Goal: Information Seeking & Learning: Learn about a topic

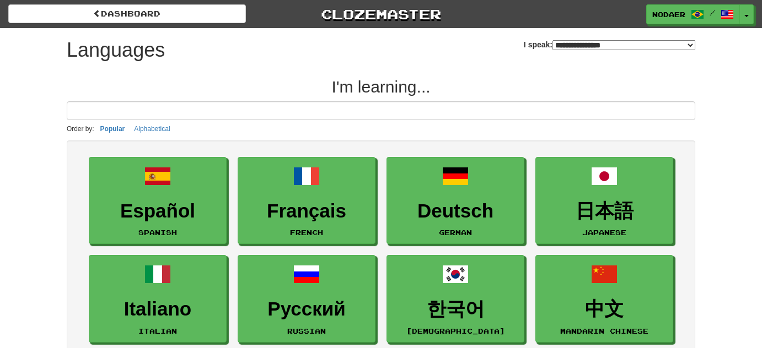
select select "*******"
click at [746, 19] on button "Toggle Dropdown" at bounding box center [746, 14] width 14 height 20
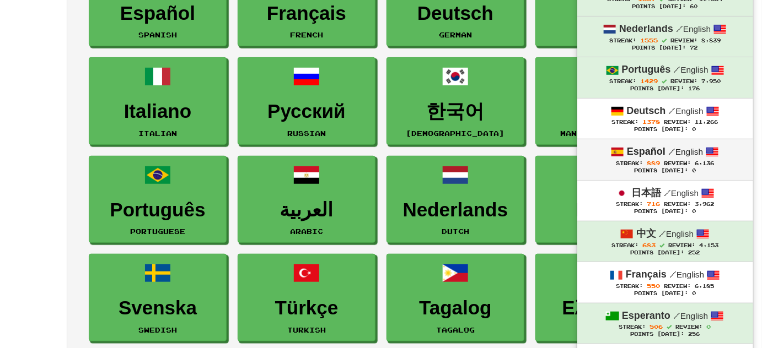
scroll to position [200, 0]
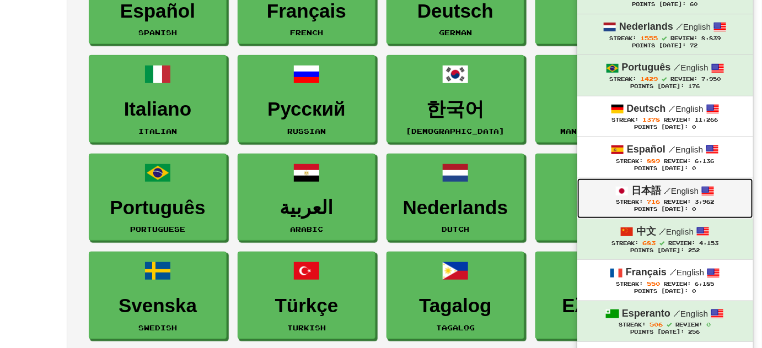
click at [642, 190] on strong "日本語" at bounding box center [646, 190] width 30 height 11
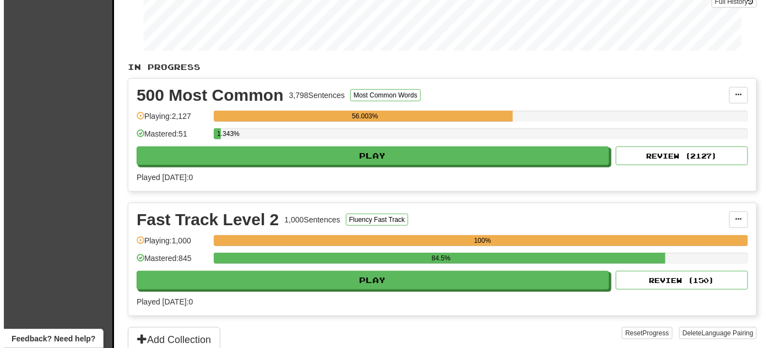
scroll to position [200, 0]
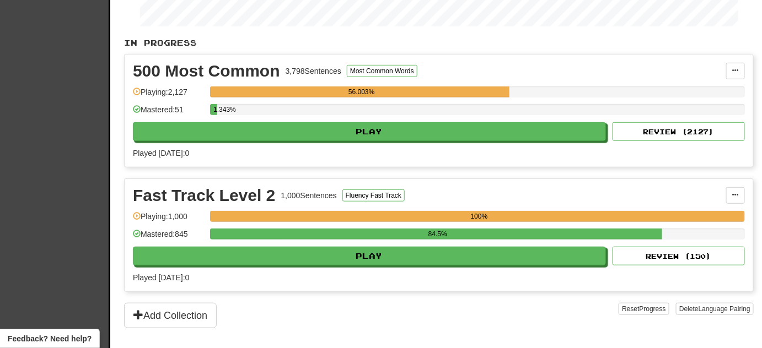
click at [394, 243] on div "84.5%" at bounding box center [477, 238] width 535 height 18
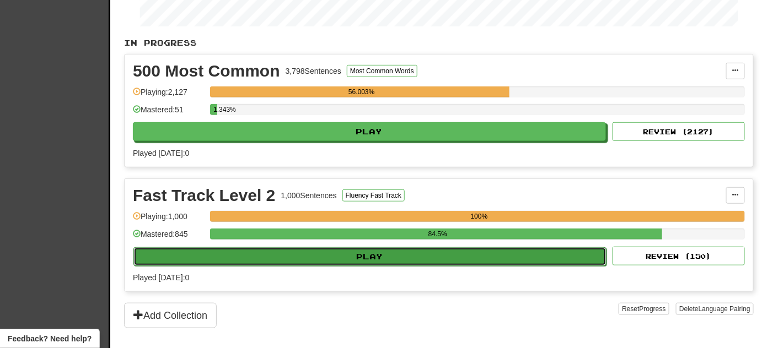
click at [392, 248] on button "Play" at bounding box center [369, 256] width 473 height 19
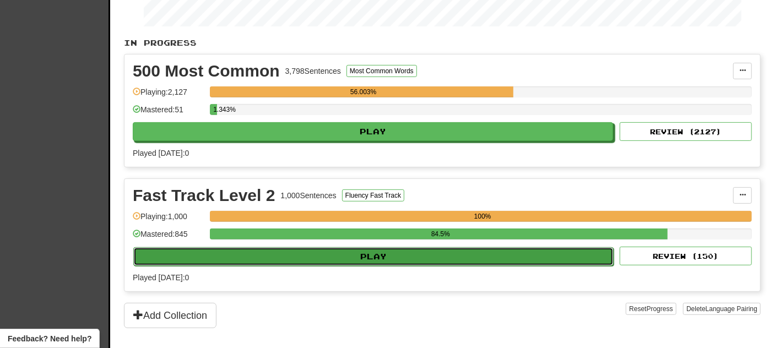
select select "**"
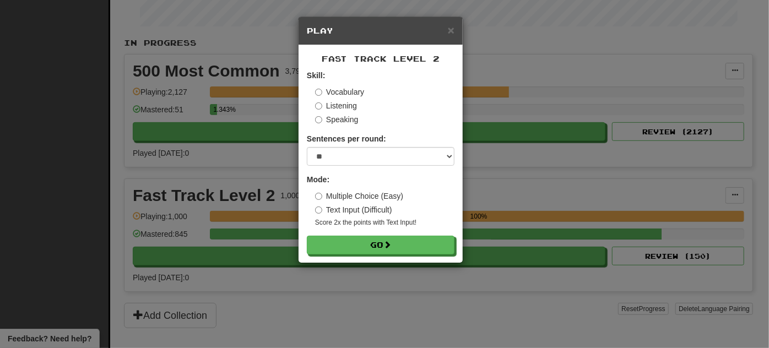
click at [333, 289] on div "× Play Fast Track Level 2 Skill: Vocabulary Listening Speaking Sentences per ro…" at bounding box center [384, 174] width 769 height 348
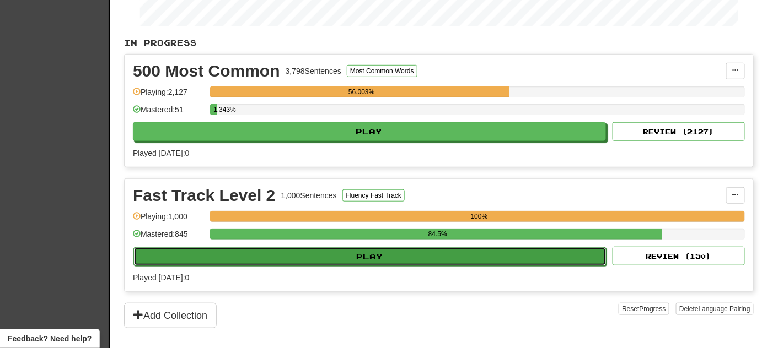
click at [344, 250] on button "Play" at bounding box center [369, 256] width 473 height 19
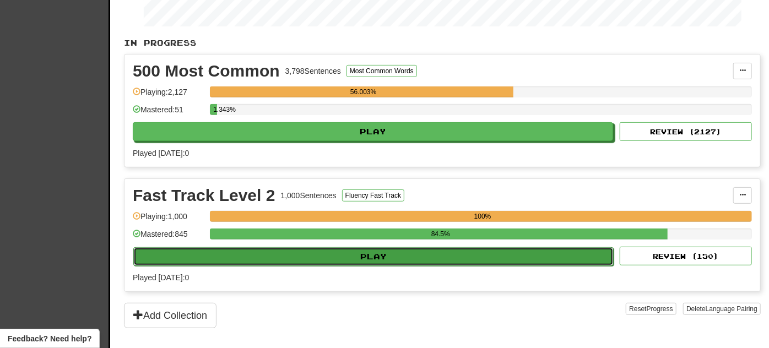
select select "**"
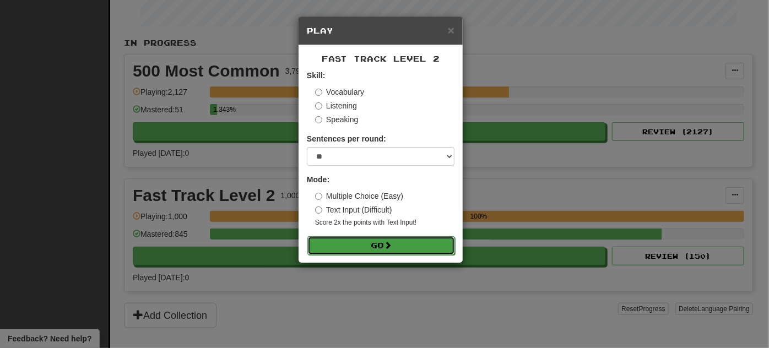
click at [361, 237] on button "Go" at bounding box center [381, 245] width 148 height 19
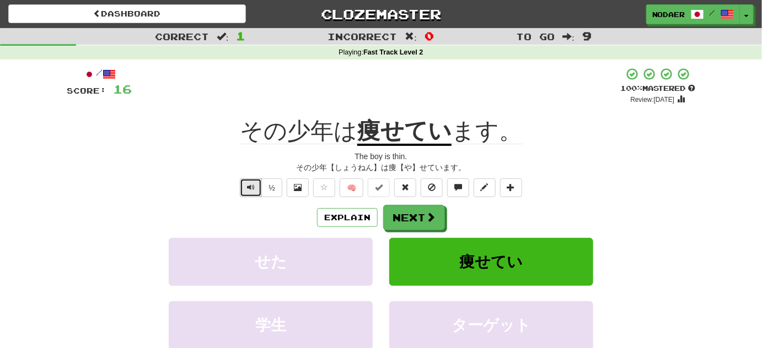
click at [251, 185] on span "Text-to-speech controls" at bounding box center [251, 187] width 8 height 8
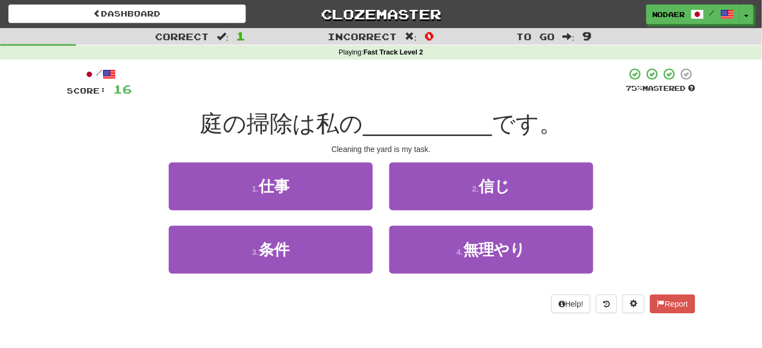
click at [332, 80] on div at bounding box center [379, 82] width 494 height 30
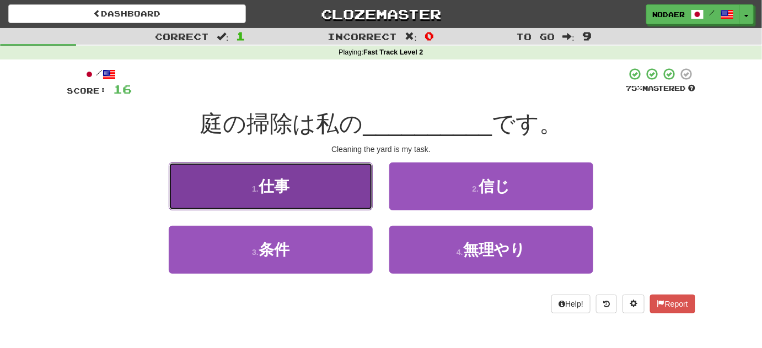
click at [331, 187] on button "1 . 仕事" at bounding box center [271, 187] width 204 height 48
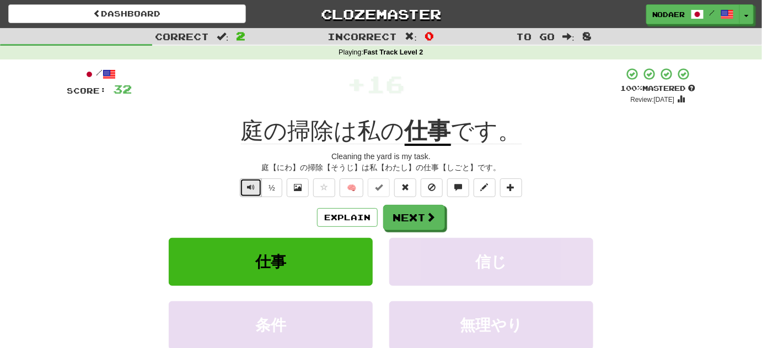
click at [260, 191] on button "Text-to-speech controls" at bounding box center [251, 188] width 22 height 19
click at [415, 216] on button "Next" at bounding box center [415, 218] width 62 height 25
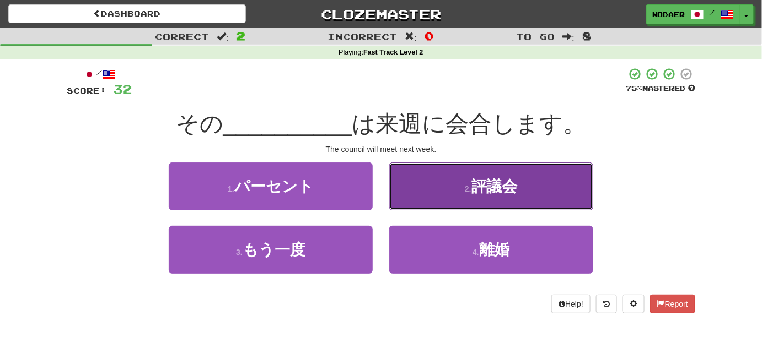
click at [501, 198] on button "2 . 評議会" at bounding box center [491, 187] width 204 height 48
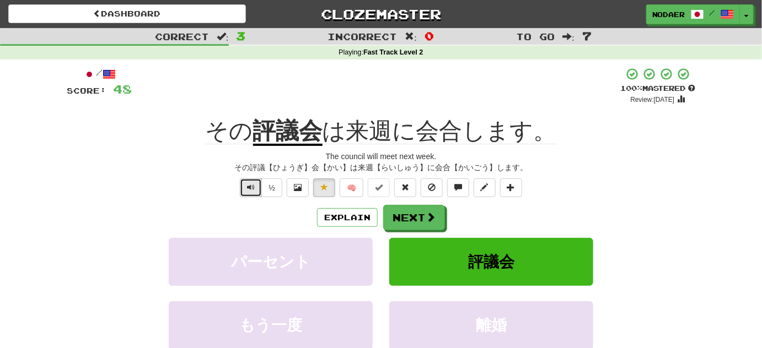
click at [247, 196] on button "Text-to-speech controls" at bounding box center [251, 188] width 22 height 19
click at [251, 183] on span "Text-to-speech controls" at bounding box center [251, 187] width 8 height 8
click at [251, 198] on div "/ Score: 48 + 16 100 % Mastered Review: 2026-03-19 その 評議会 は来週に会合します。 The counci…" at bounding box center [381, 236] width 628 height 338
click at [251, 193] on button "Text-to-speech controls" at bounding box center [251, 188] width 22 height 19
click at [406, 220] on button "Next" at bounding box center [415, 218] width 62 height 25
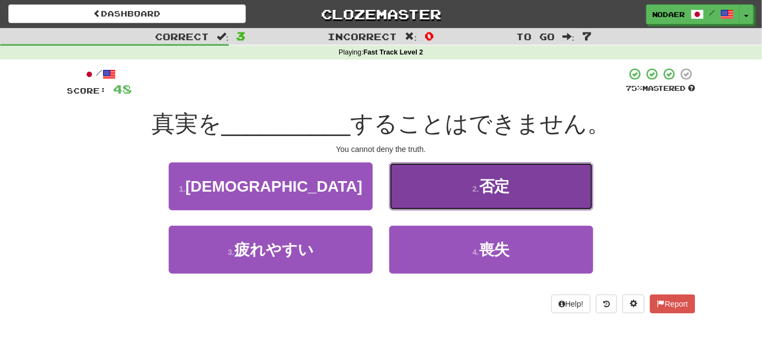
click at [493, 186] on span "否定" at bounding box center [494, 186] width 31 height 17
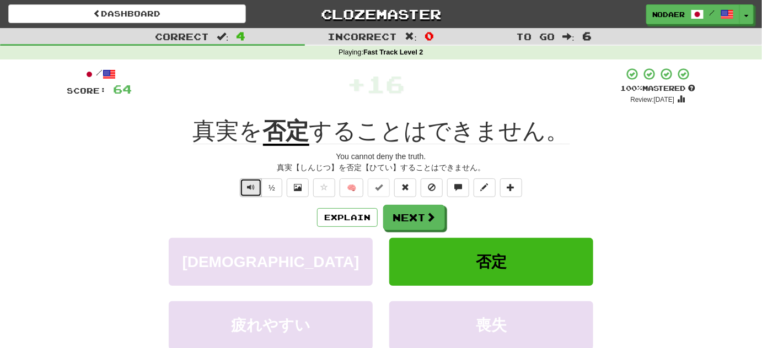
click at [250, 192] on button "Text-to-speech controls" at bounding box center [251, 188] width 22 height 19
click at [420, 224] on button "Next" at bounding box center [415, 218] width 62 height 25
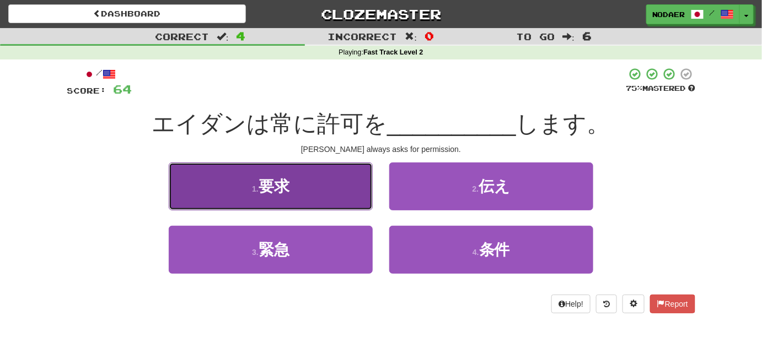
click at [307, 183] on button "1 . 要求" at bounding box center [271, 187] width 204 height 48
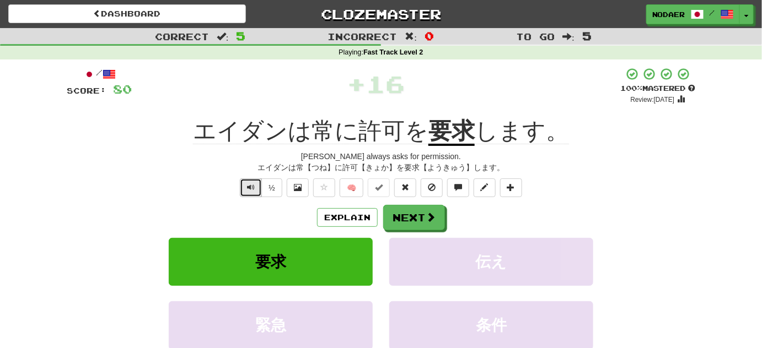
click at [247, 183] on button "Text-to-speech controls" at bounding box center [251, 188] width 22 height 19
click at [246, 194] on button "Text-to-speech controls" at bounding box center [251, 188] width 22 height 19
click at [316, 191] on button at bounding box center [324, 188] width 22 height 19
click at [433, 131] on u "要求" at bounding box center [451, 132] width 46 height 28
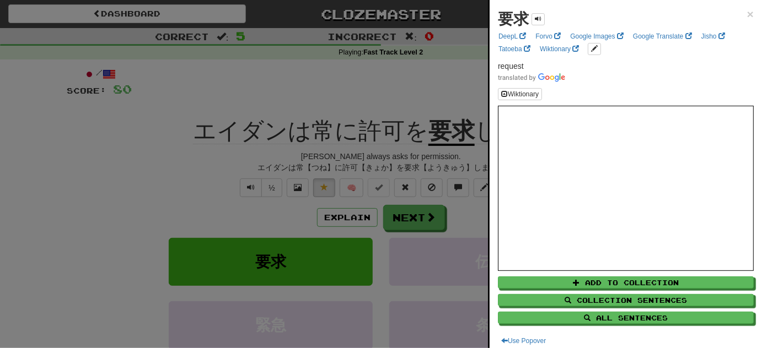
click at [256, 195] on div at bounding box center [381, 174] width 762 height 348
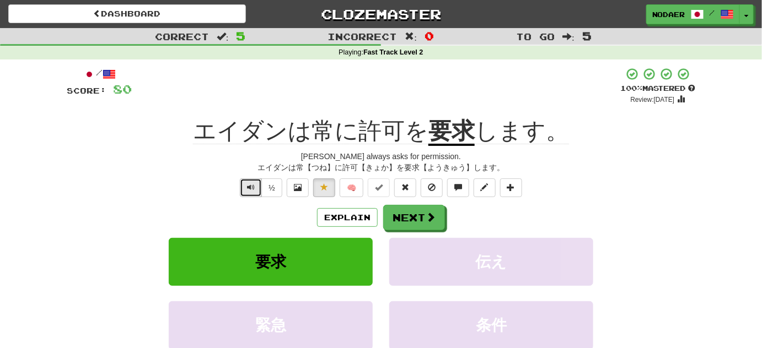
click at [255, 196] on button "Text-to-speech controls" at bounding box center [251, 188] width 22 height 19
click at [414, 218] on button "Next" at bounding box center [415, 218] width 62 height 25
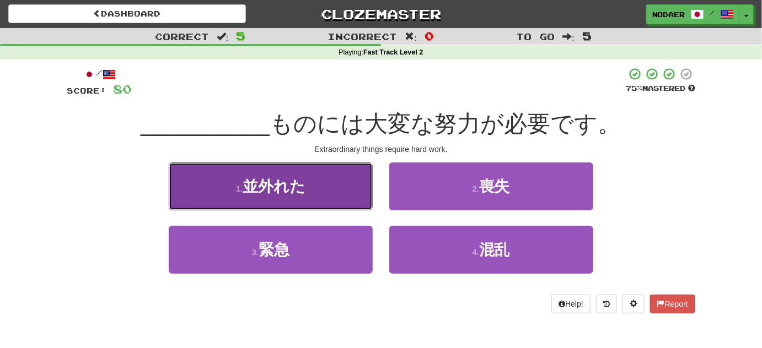
click at [311, 186] on button "1 . 並外れた" at bounding box center [271, 187] width 204 height 48
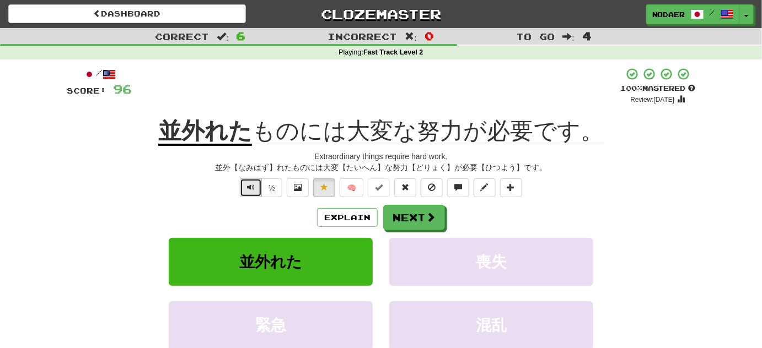
click at [245, 185] on button "Text-to-speech controls" at bounding box center [251, 188] width 22 height 19
click at [245, 182] on button "Text-to-speech controls" at bounding box center [251, 188] width 22 height 19
click at [245, 185] on button "Text-to-speech controls" at bounding box center [251, 188] width 22 height 19
click at [413, 220] on button "Next" at bounding box center [415, 218] width 62 height 25
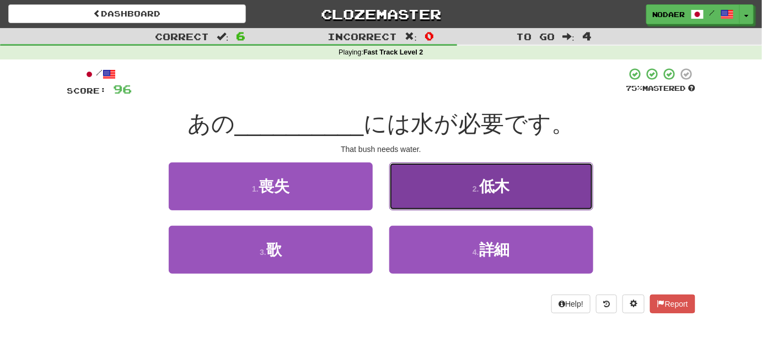
click at [458, 182] on button "2 . 低木" at bounding box center [491, 187] width 204 height 48
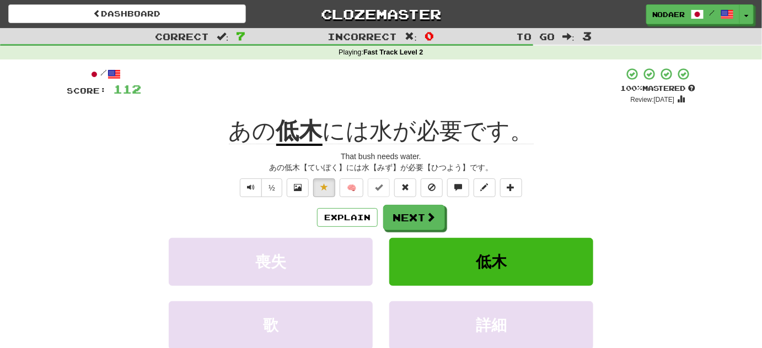
click at [244, 197] on div "/ Score: 112 + 16 100 % Mastered Review: 2026-03-19 あの 低木 には水が必要です。 That bush n…" at bounding box center [381, 236] width 628 height 338
click at [247, 193] on button "Text-to-speech controls" at bounding box center [251, 188] width 22 height 19
click at [310, 136] on u "低木" at bounding box center [299, 132] width 46 height 28
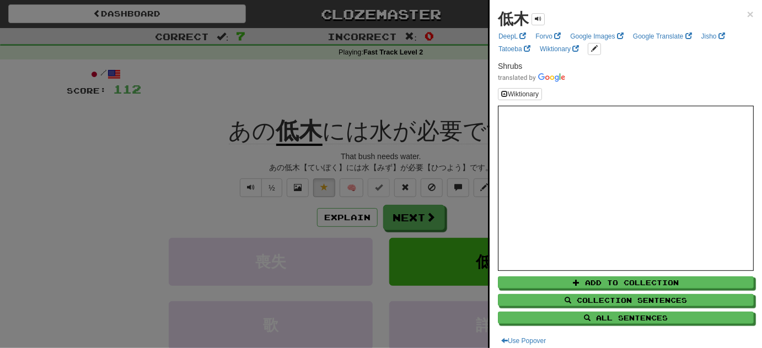
click at [198, 207] on div at bounding box center [381, 174] width 762 height 348
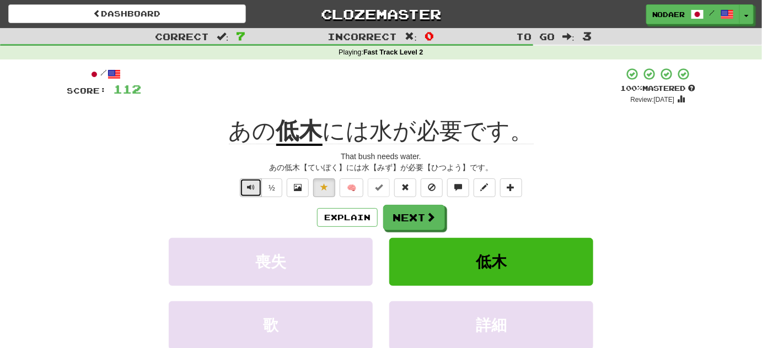
click at [249, 190] on span "Text-to-speech controls" at bounding box center [251, 187] width 8 height 8
click at [251, 180] on button "Text-to-speech controls" at bounding box center [251, 188] width 22 height 19
click at [338, 219] on button "Explain" at bounding box center [347, 217] width 61 height 19
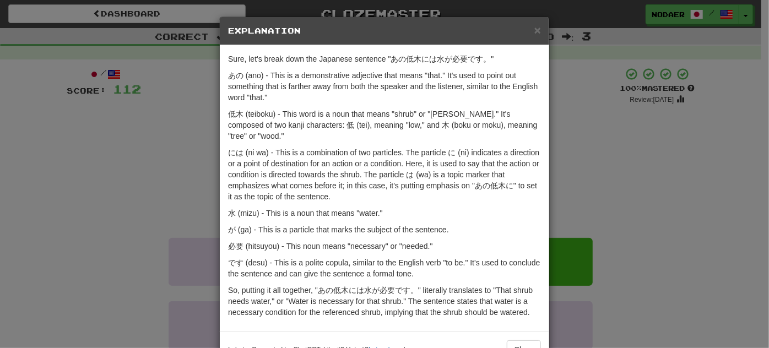
click at [172, 179] on div "× Explanation Sure, let's break down the Japanese sentence "あの低木には水が必要です。" あの (…" at bounding box center [384, 174] width 769 height 348
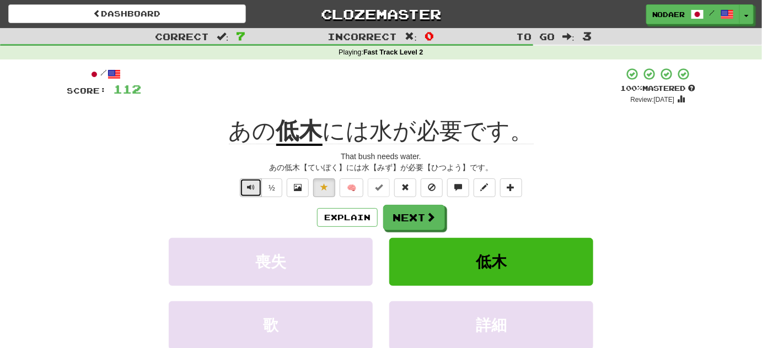
click at [250, 187] on span "Text-to-speech controls" at bounding box center [251, 187] width 8 height 8
click at [430, 222] on span at bounding box center [431, 218] width 10 height 10
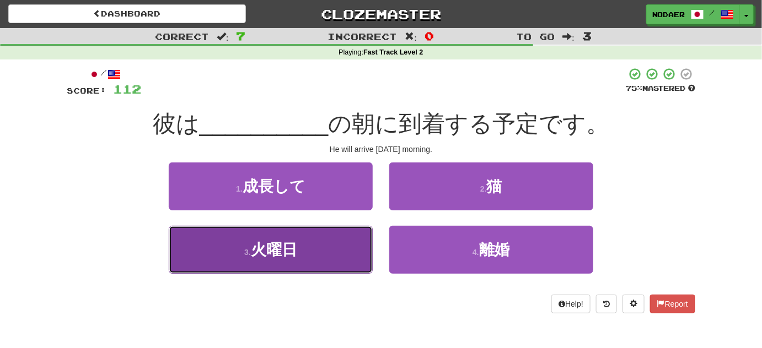
click at [281, 253] on span "火曜日" at bounding box center [274, 249] width 46 height 17
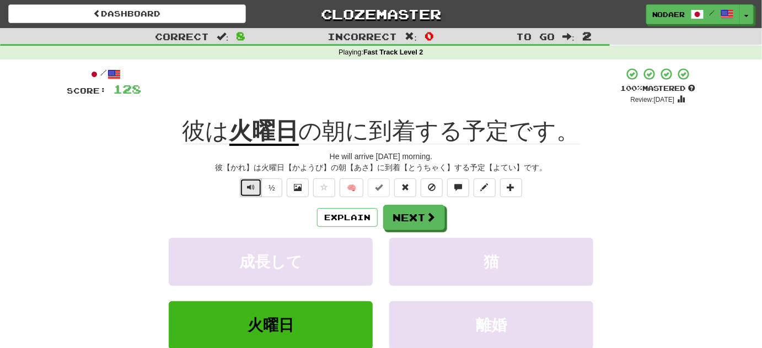
click at [250, 186] on span "Text-to-speech controls" at bounding box center [251, 187] width 8 height 8
click at [252, 193] on button "Text-to-speech controls" at bounding box center [251, 188] width 22 height 19
click at [253, 196] on div "/ Score: 128 + 16 100 % Mastered Review: 2026-03-19 彼は 火曜日 の朝に到着する予定です。 He will…" at bounding box center [381, 236] width 628 height 338
click at [254, 192] on button "Text-to-speech controls" at bounding box center [251, 188] width 22 height 19
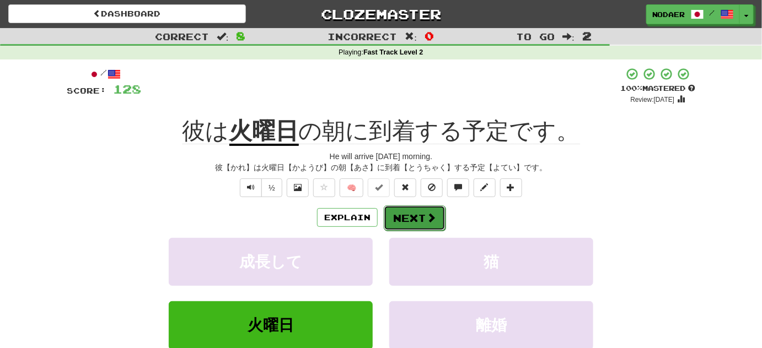
click at [434, 215] on span at bounding box center [431, 218] width 10 height 10
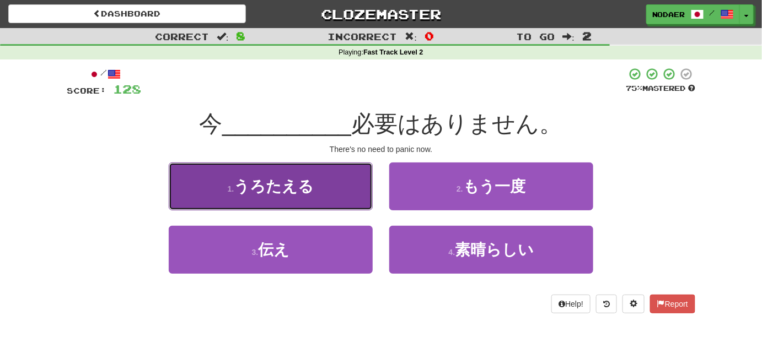
click at [316, 194] on button "1 . うろたえる" at bounding box center [271, 187] width 204 height 48
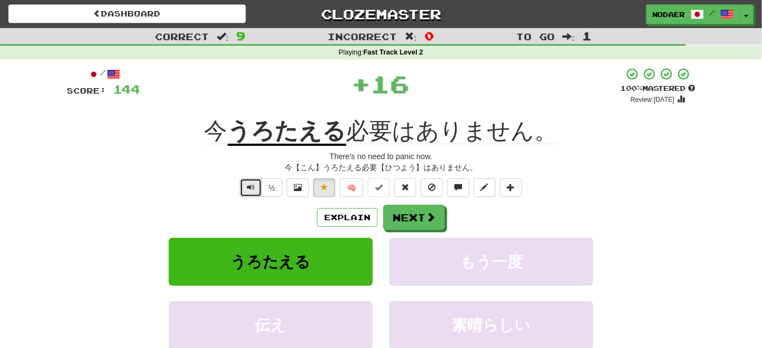
click at [250, 189] on span "Text-to-speech controls" at bounding box center [251, 187] width 8 height 8
click at [253, 187] on span "Text-to-speech controls" at bounding box center [251, 187] width 8 height 8
click at [254, 190] on span "Text-to-speech controls" at bounding box center [251, 187] width 8 height 8
click at [255, 190] on span "Text-to-speech controls" at bounding box center [251, 187] width 8 height 8
click at [251, 195] on button "Text-to-speech controls" at bounding box center [251, 188] width 22 height 19
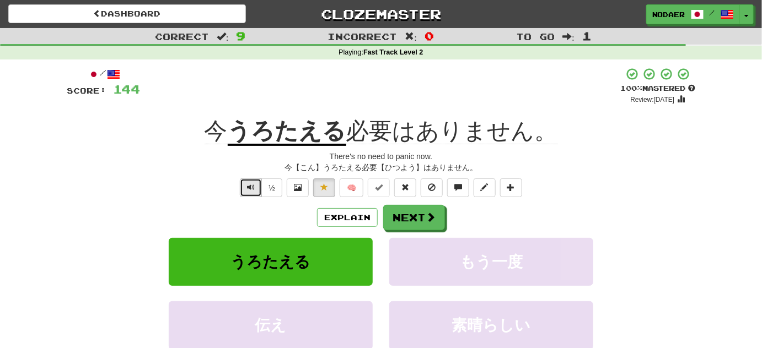
click at [251, 194] on button "Text-to-speech controls" at bounding box center [251, 188] width 22 height 19
click at [255, 181] on button "Text-to-speech controls" at bounding box center [251, 188] width 22 height 19
click at [260, 197] on div "/ Score: 144 + 16 100 % Mastered Review: 2026-03-19 今 うろたえる 必要はありません。 There's n…" at bounding box center [381, 236] width 628 height 338
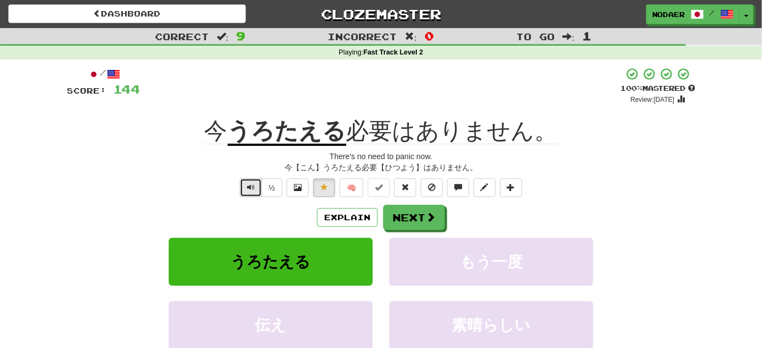
click at [260, 194] on button "Text-to-speech controls" at bounding box center [251, 188] width 22 height 19
click at [254, 181] on button "Text-to-speech controls" at bounding box center [251, 188] width 22 height 19
click at [258, 189] on button "Text-to-speech controls" at bounding box center [251, 188] width 22 height 19
click at [256, 186] on button "Text-to-speech controls" at bounding box center [251, 188] width 22 height 19
click at [253, 196] on button "Text-to-speech controls" at bounding box center [251, 188] width 22 height 19
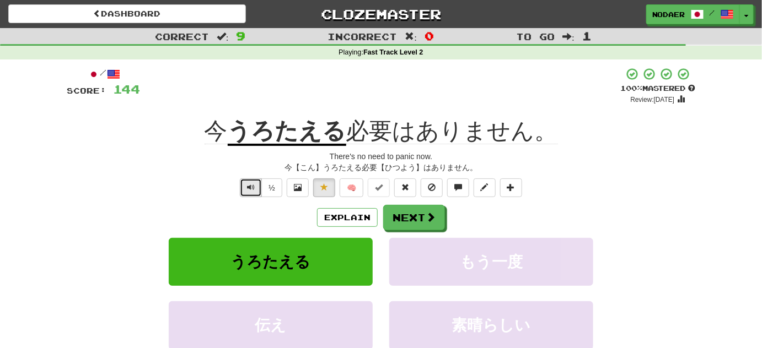
click at [255, 187] on span "Text-to-speech controls" at bounding box center [251, 187] width 8 height 8
click at [256, 186] on button "Text-to-speech controls" at bounding box center [251, 188] width 22 height 19
click at [256, 188] on button "Text-to-speech controls" at bounding box center [251, 188] width 22 height 19
click at [259, 191] on button "Text-to-speech controls" at bounding box center [251, 188] width 22 height 19
click at [255, 188] on span "Text-to-speech controls" at bounding box center [251, 187] width 8 height 8
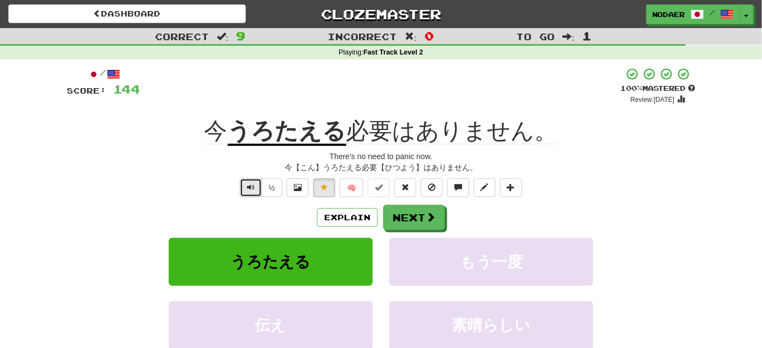
click at [256, 192] on button "Text-to-speech controls" at bounding box center [251, 188] width 22 height 19
click at [256, 193] on button "Text-to-speech controls" at bounding box center [251, 188] width 22 height 19
click at [255, 196] on button "Text-to-speech controls" at bounding box center [251, 188] width 22 height 19
click at [428, 217] on span at bounding box center [431, 218] width 10 height 10
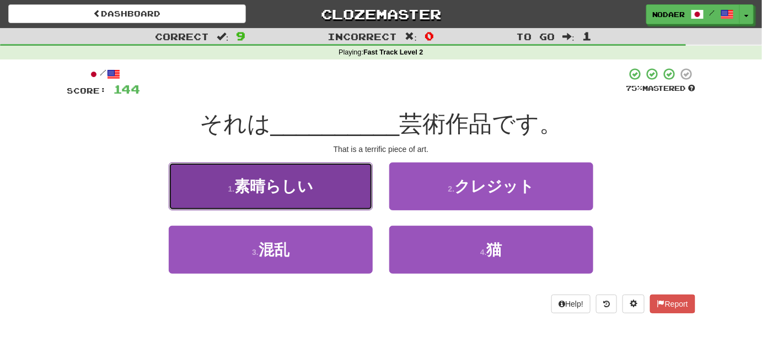
click at [341, 190] on button "1 . 素晴らしい" at bounding box center [271, 187] width 204 height 48
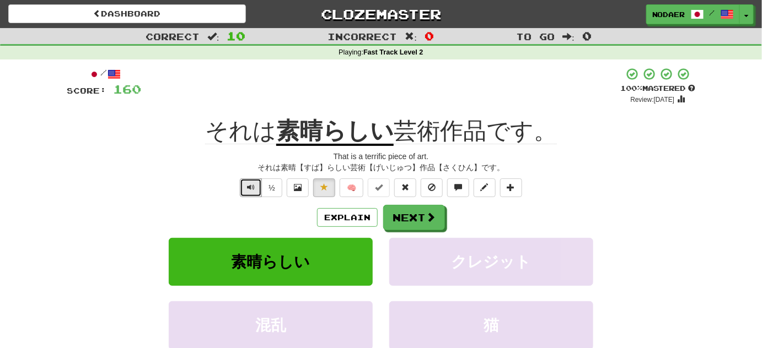
click at [251, 180] on button "Text-to-speech controls" at bounding box center [251, 188] width 22 height 19
click at [257, 191] on button "Text-to-speech controls" at bounding box center [251, 188] width 22 height 19
click at [254, 187] on span "Text-to-speech controls" at bounding box center [251, 187] width 8 height 8
click at [257, 191] on button "Text-to-speech controls" at bounding box center [251, 188] width 22 height 19
drag, startPoint x: 412, startPoint y: 225, endPoint x: 414, endPoint y: 233, distance: 7.5
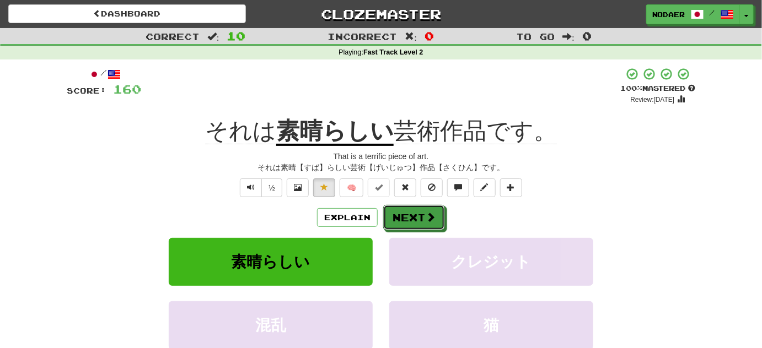
click at [413, 233] on div "Explain Next 素晴らしい クレジット 混乱 猫 Learn more: 素晴らしい クレジット 混乱 猫" at bounding box center [381, 293] width 628 height 177
click at [420, 216] on button "Next" at bounding box center [415, 218] width 62 height 25
